Goal: Task Accomplishment & Management: Use online tool/utility

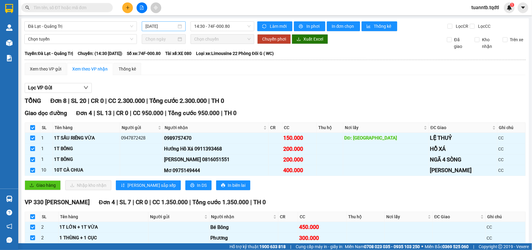
click at [162, 24] on input "[DATE]" at bounding box center [160, 26] width 31 height 7
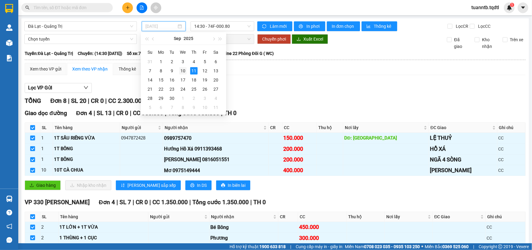
click at [182, 73] on div "10" at bounding box center [182, 70] width 7 height 7
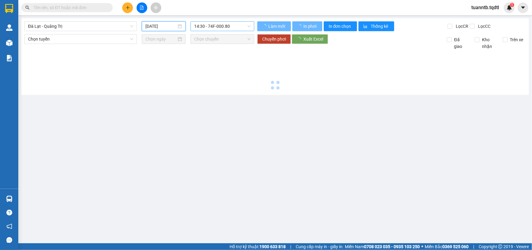
click at [221, 25] on span "14:30 - 74F-000.80" at bounding box center [222, 26] width 56 height 9
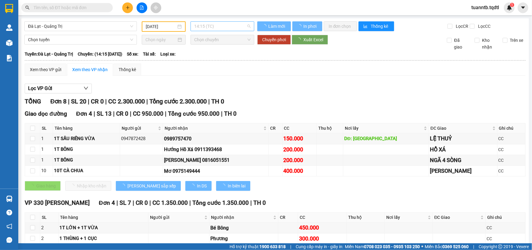
type input "[DATE]"
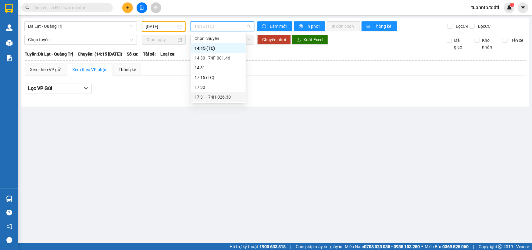
click at [217, 96] on div "17:31 - 74H-026.30" at bounding box center [218, 97] width 48 height 7
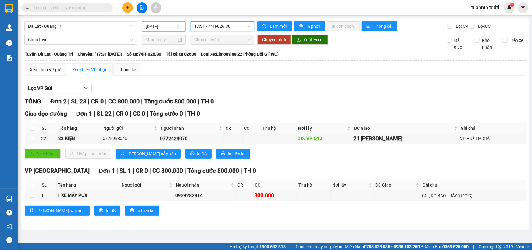
click at [201, 28] on span "17:31 - 74H-026.30" at bounding box center [222, 26] width 56 height 9
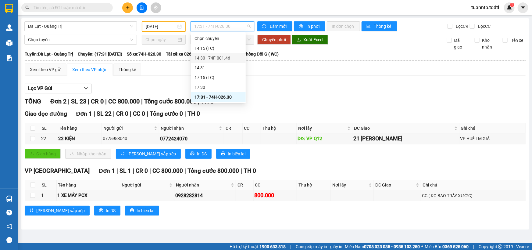
click at [225, 58] on div "14:30 - 74F-001.46" at bounding box center [218, 58] width 48 height 7
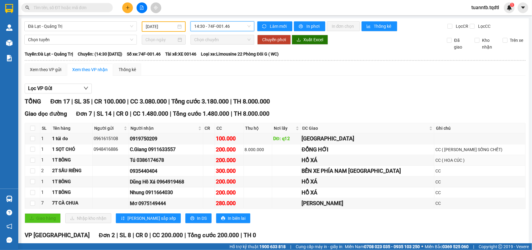
scroll to position [192, 0]
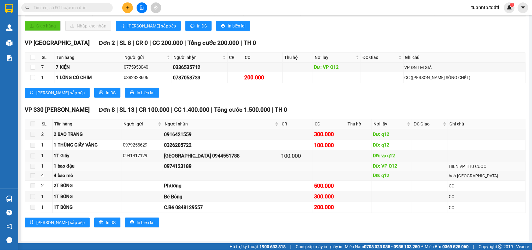
click at [32, 165] on span at bounding box center [32, 166] width 5 height 5
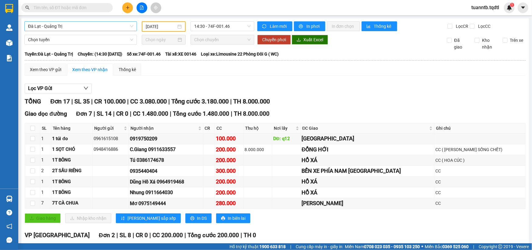
click at [89, 26] on span "Đà Lạt - Quảng Trị" at bounding box center [80, 26] width 105 height 9
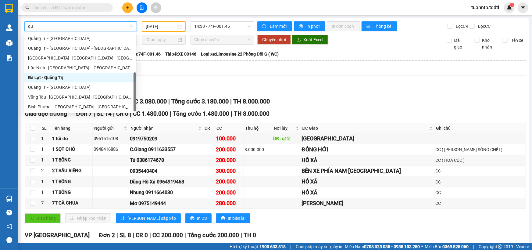
scroll to position [39, 0]
type input "q"
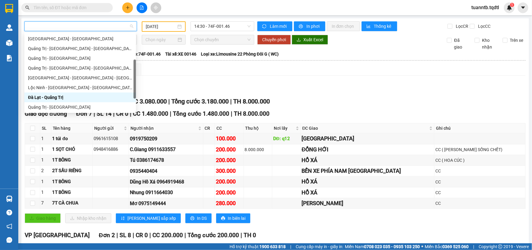
scroll to position [0, 0]
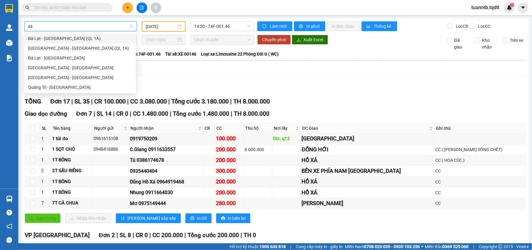
type input "sai"
click at [57, 67] on div "[GEOGRAPHIC_DATA] - [GEOGRAPHIC_DATA]" at bounding box center [80, 67] width 104 height 7
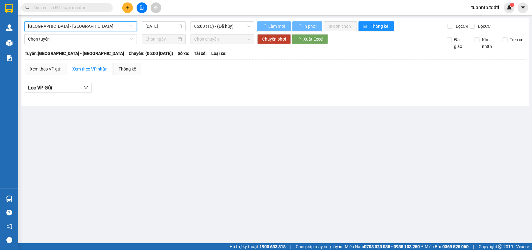
click at [158, 27] on input "[DATE]" at bounding box center [160, 26] width 31 height 7
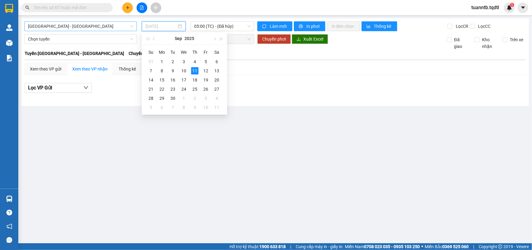
drag, startPoint x: 185, startPoint y: 70, endPoint x: 223, endPoint y: 33, distance: 52.6
click at [185, 70] on div "10" at bounding box center [183, 70] width 7 height 7
type input "[DATE]"
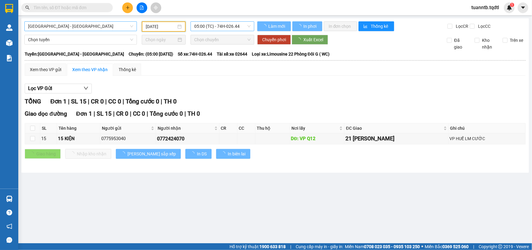
click at [221, 25] on span "05:00 (TC) - 74H-026.44" at bounding box center [222, 26] width 56 height 9
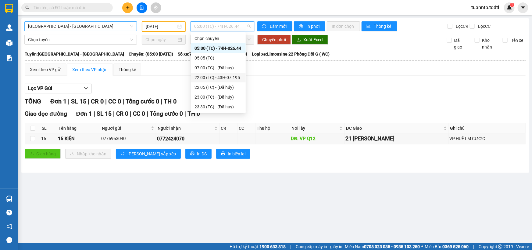
click at [239, 74] on div "22:00 (TC) - 43H-07.195" at bounding box center [218, 77] width 48 height 7
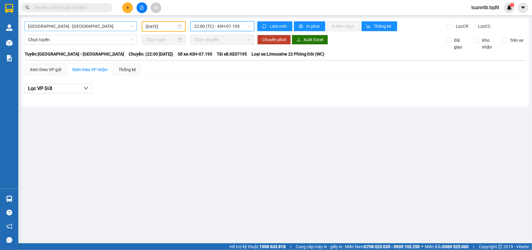
click at [232, 26] on span "22:00 (TC) - 43H-07.195" at bounding box center [222, 26] width 56 height 9
drag, startPoint x: 232, startPoint y: 124, endPoint x: 226, endPoint y: 24, distance: 99.6
click at [226, 24] on span "22:00 (TC) - 43H-07.195" at bounding box center [222, 26] width 56 height 9
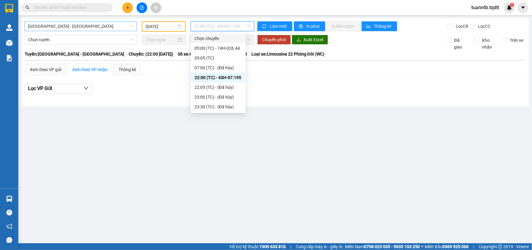
scroll to position [29, 0]
click at [230, 109] on div "23:59 (TC) - 43H-173.24" at bounding box center [218, 107] width 48 height 7
